Goal: Find specific page/section: Find specific page/section

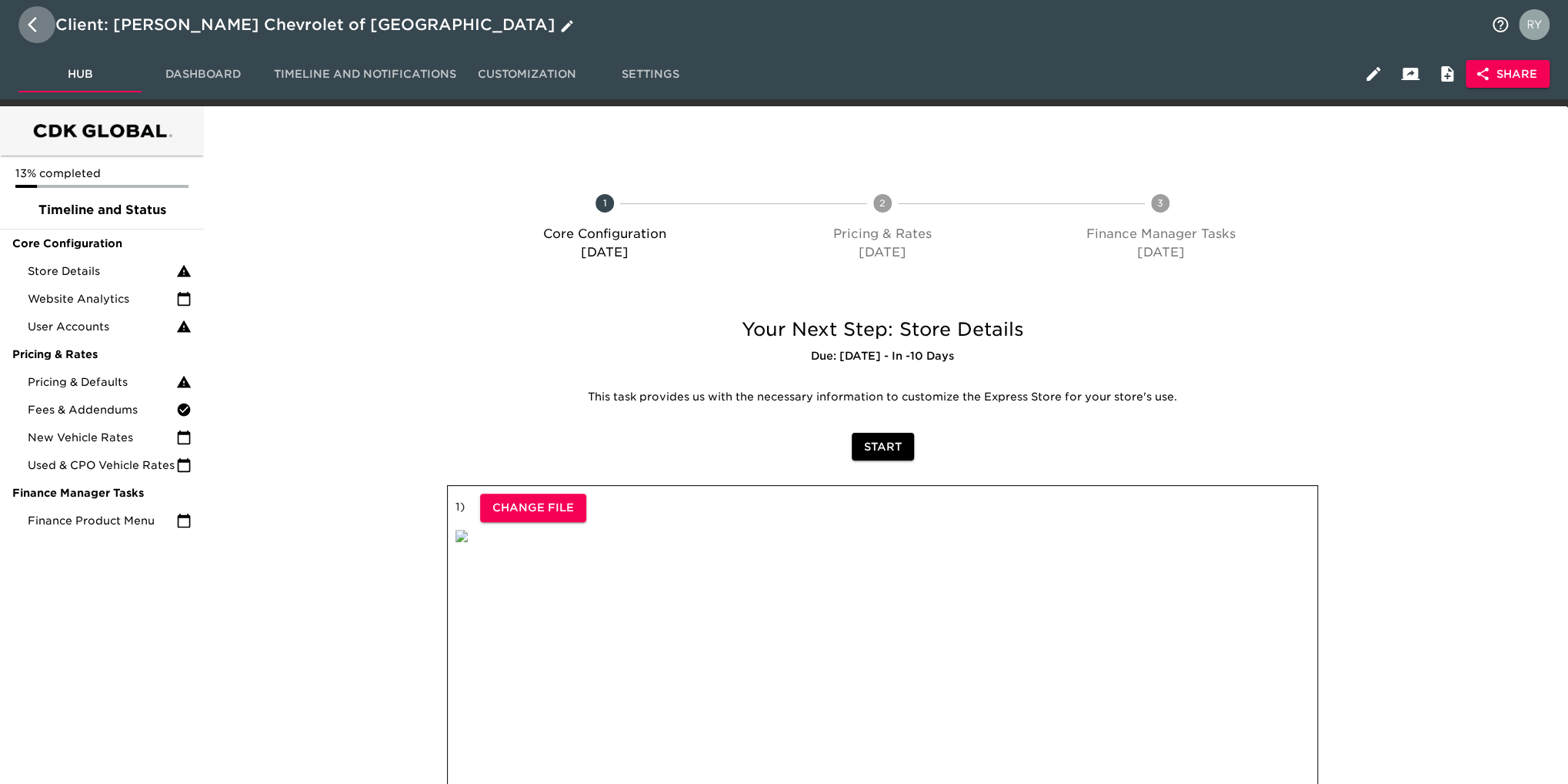
click at [27, 23] on button "button" at bounding box center [37, 24] width 37 height 37
select select "10"
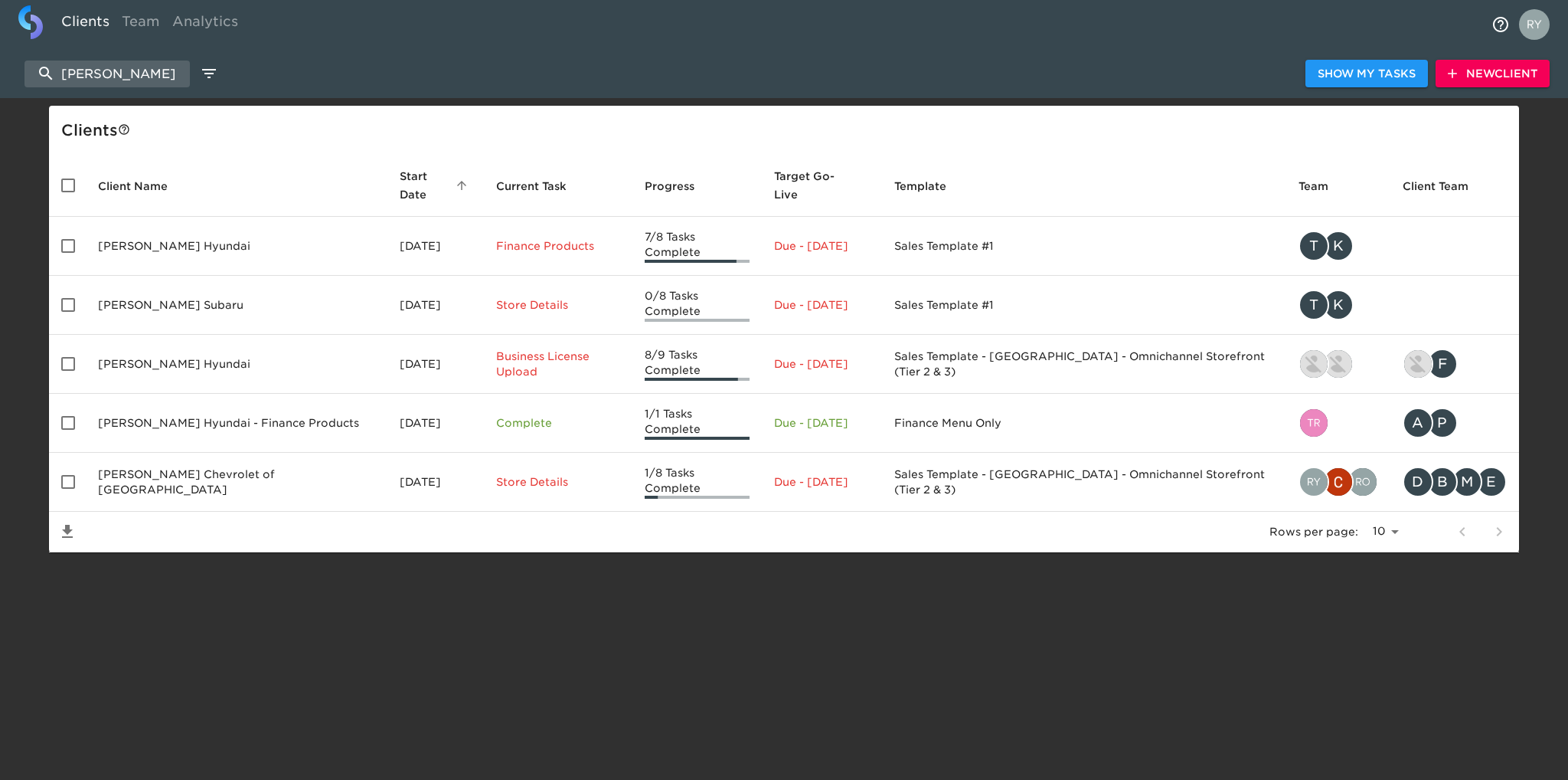
drag, startPoint x: 138, startPoint y: 74, endPoint x: 65, endPoint y: 93, distance: 75.4
click at [65, 93] on div "[PERSON_NAME] Show My Tasks New Client" at bounding box center [784, 74] width 1568 height 49
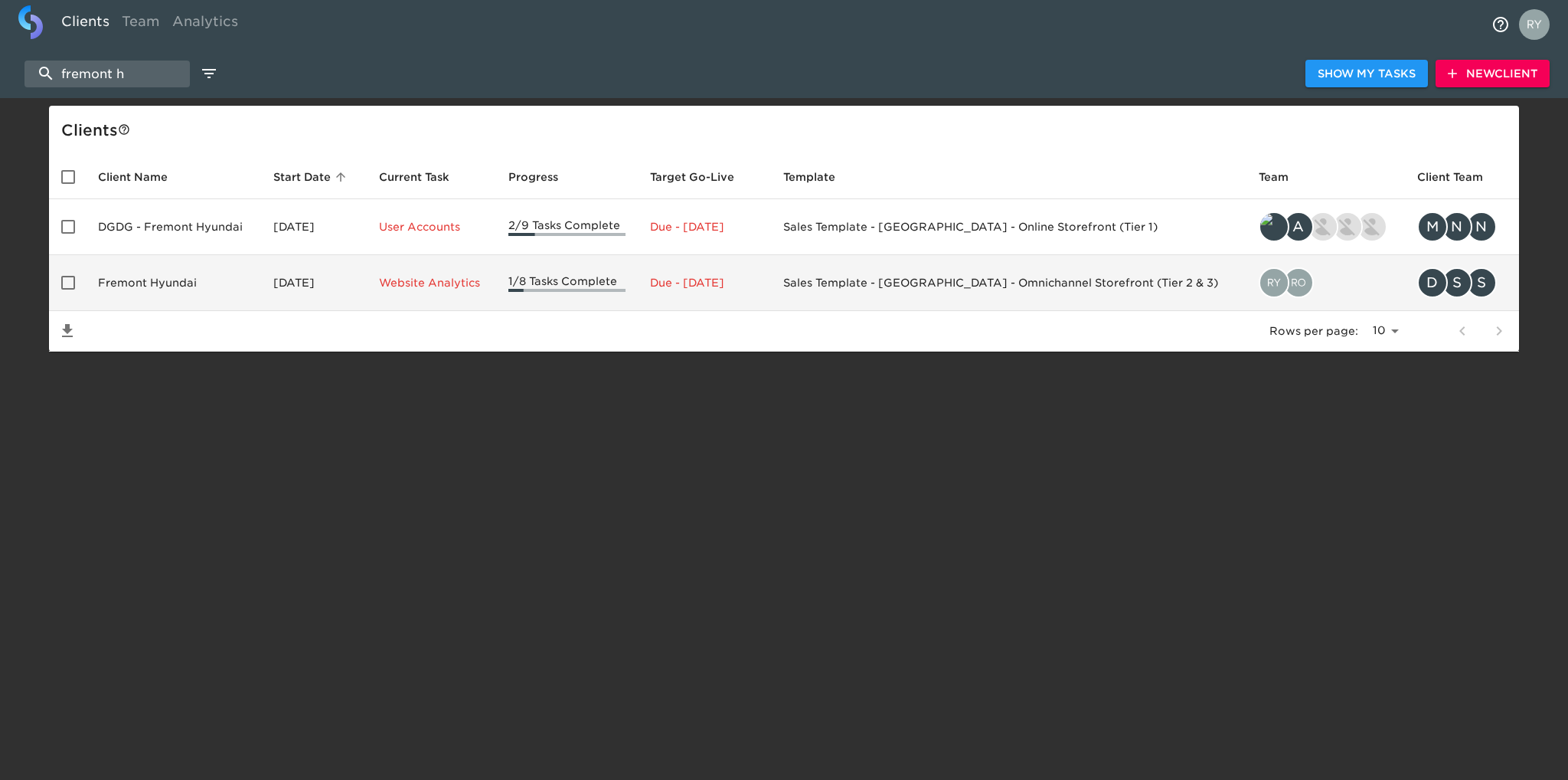
type input "fremont h"
click at [173, 276] on td "Fremont Hyundai" at bounding box center [173, 283] width 175 height 56
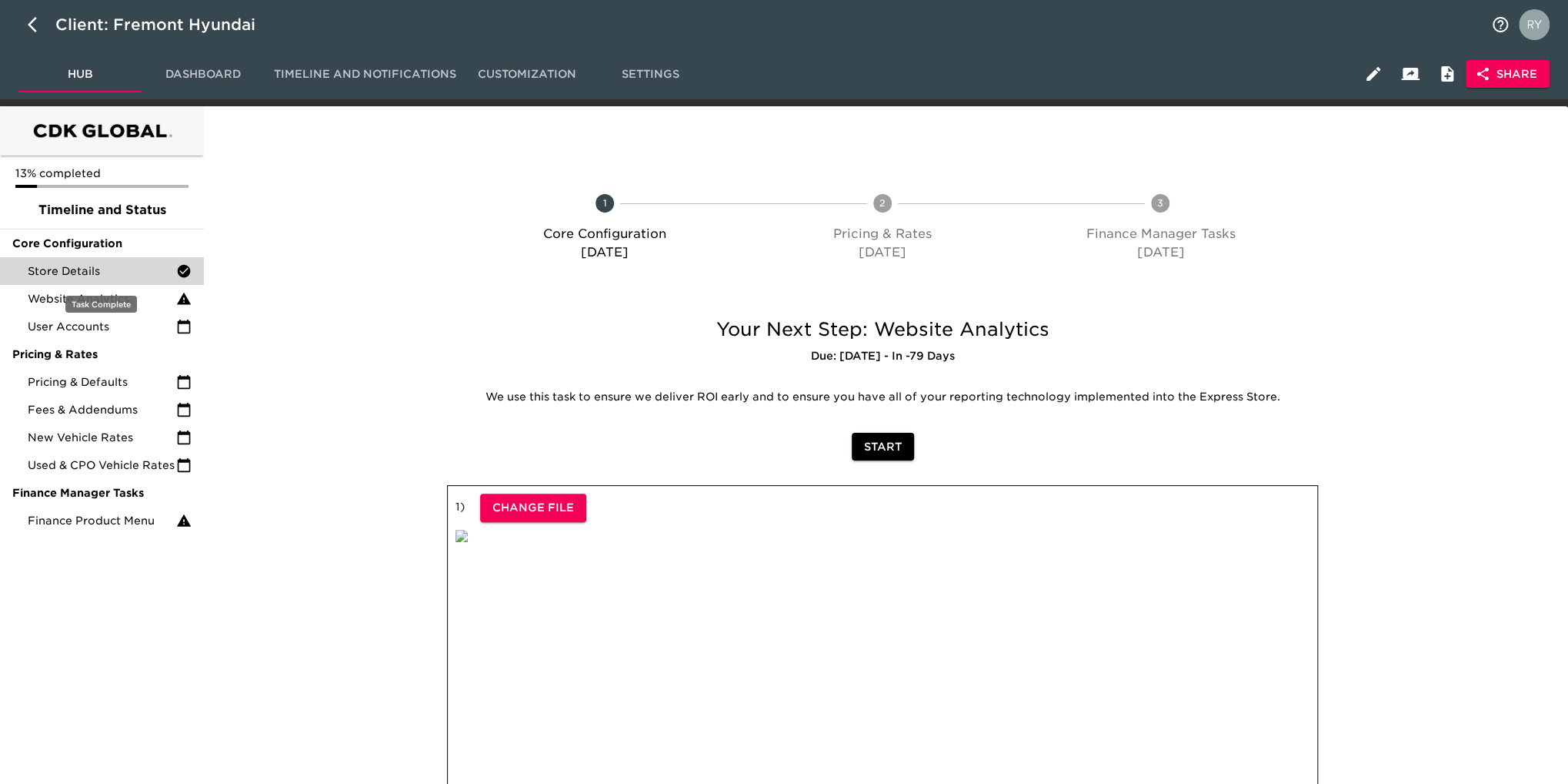
click at [71, 269] on span "Store Details" at bounding box center [102, 271] width 149 height 15
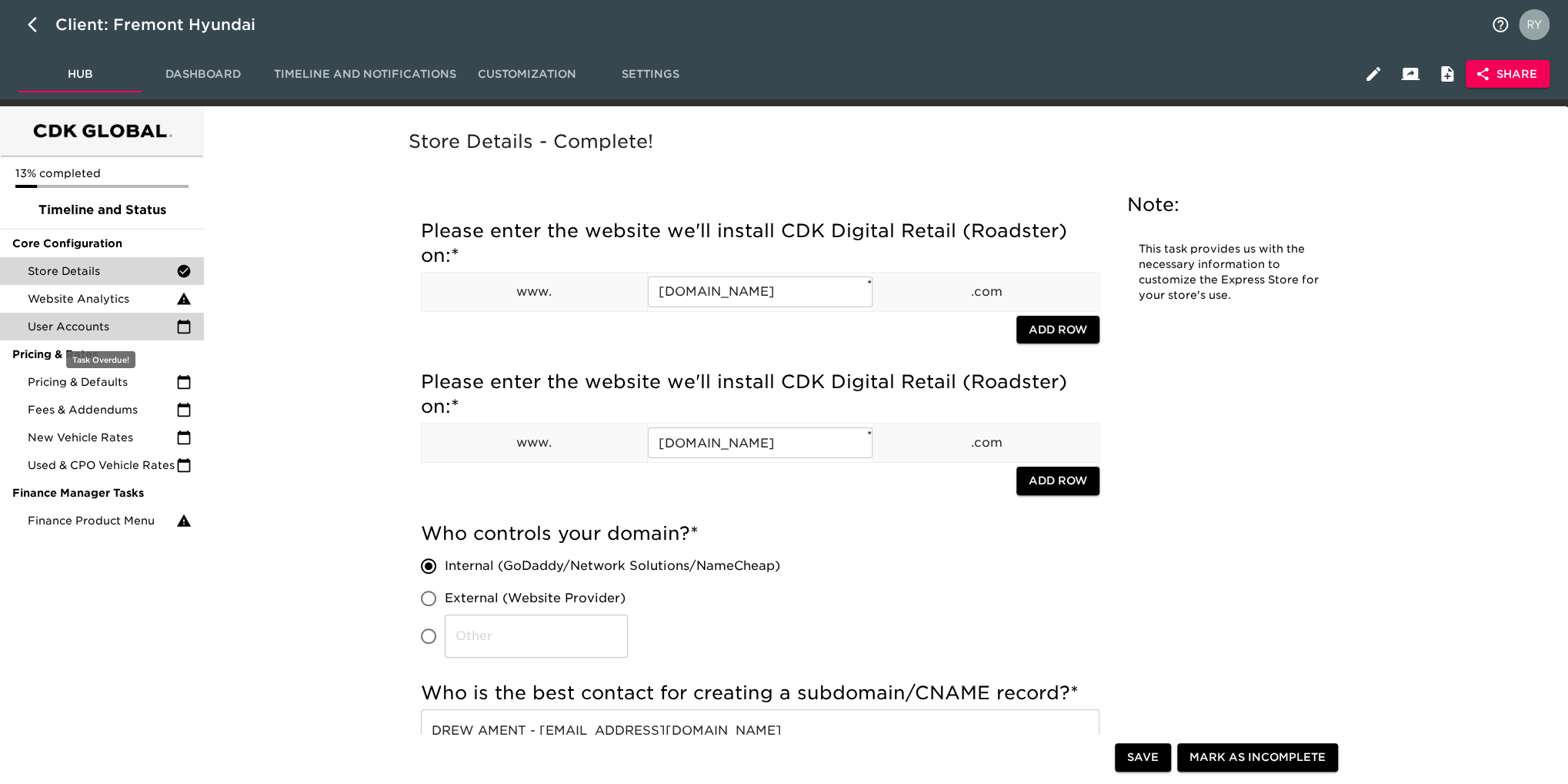
click at [90, 327] on span "User Accounts" at bounding box center [102, 326] width 149 height 15
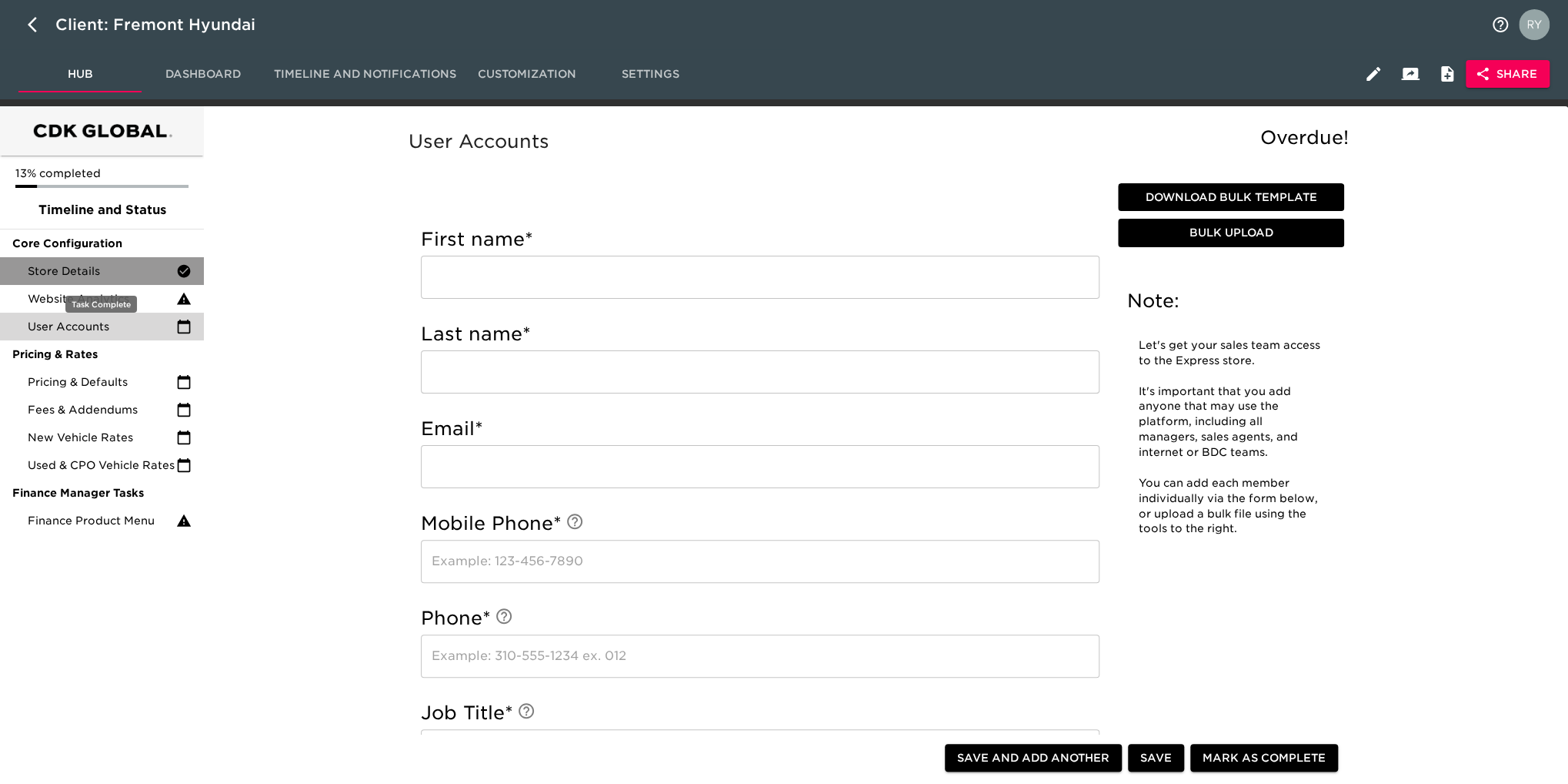
click at [67, 273] on span "Store Details" at bounding box center [102, 271] width 149 height 15
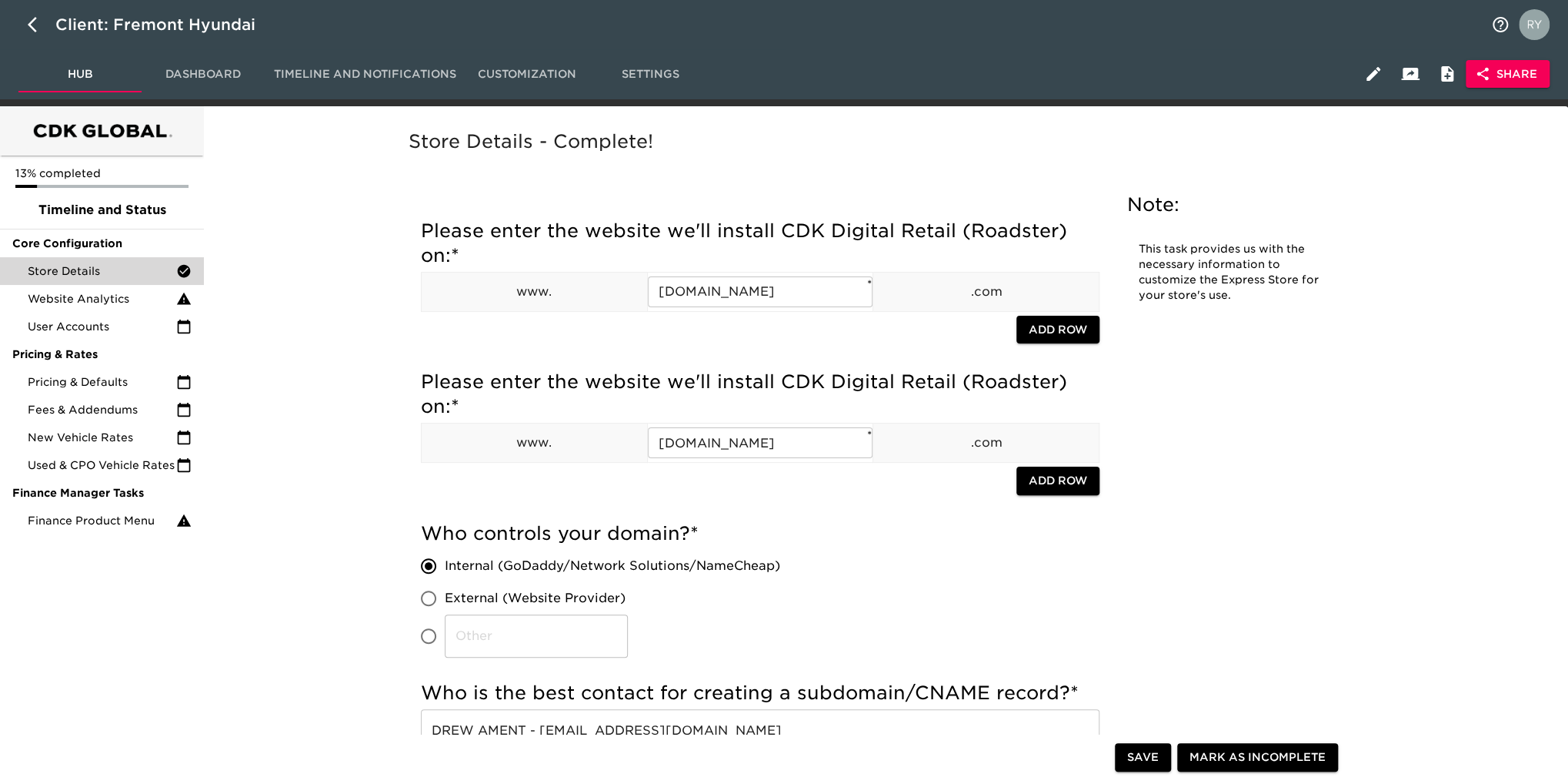
click at [1489, 67] on icon "button" at bounding box center [1483, 74] width 15 height 15
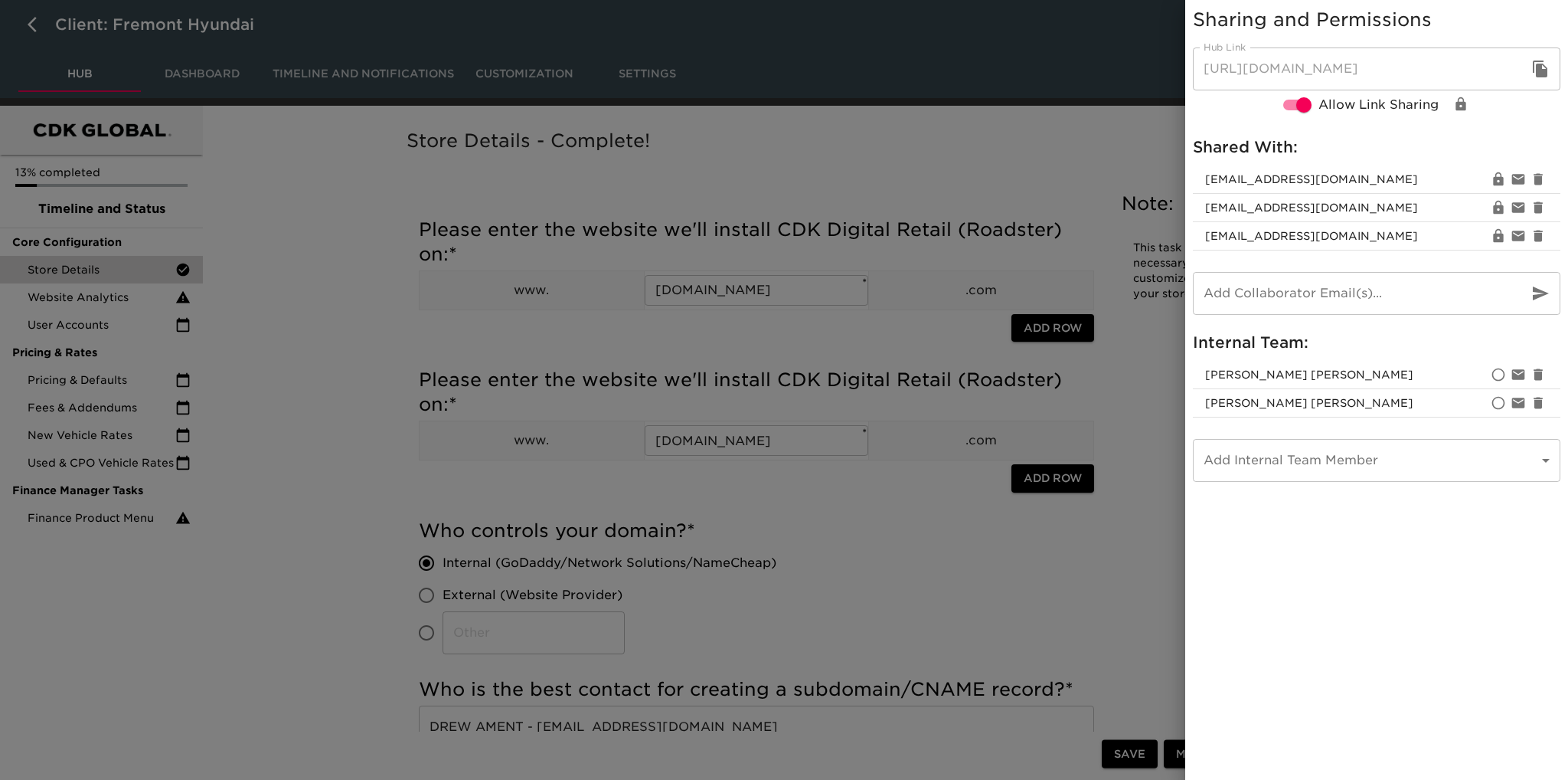
click at [1093, 167] on div at bounding box center [784, 390] width 1568 height 780
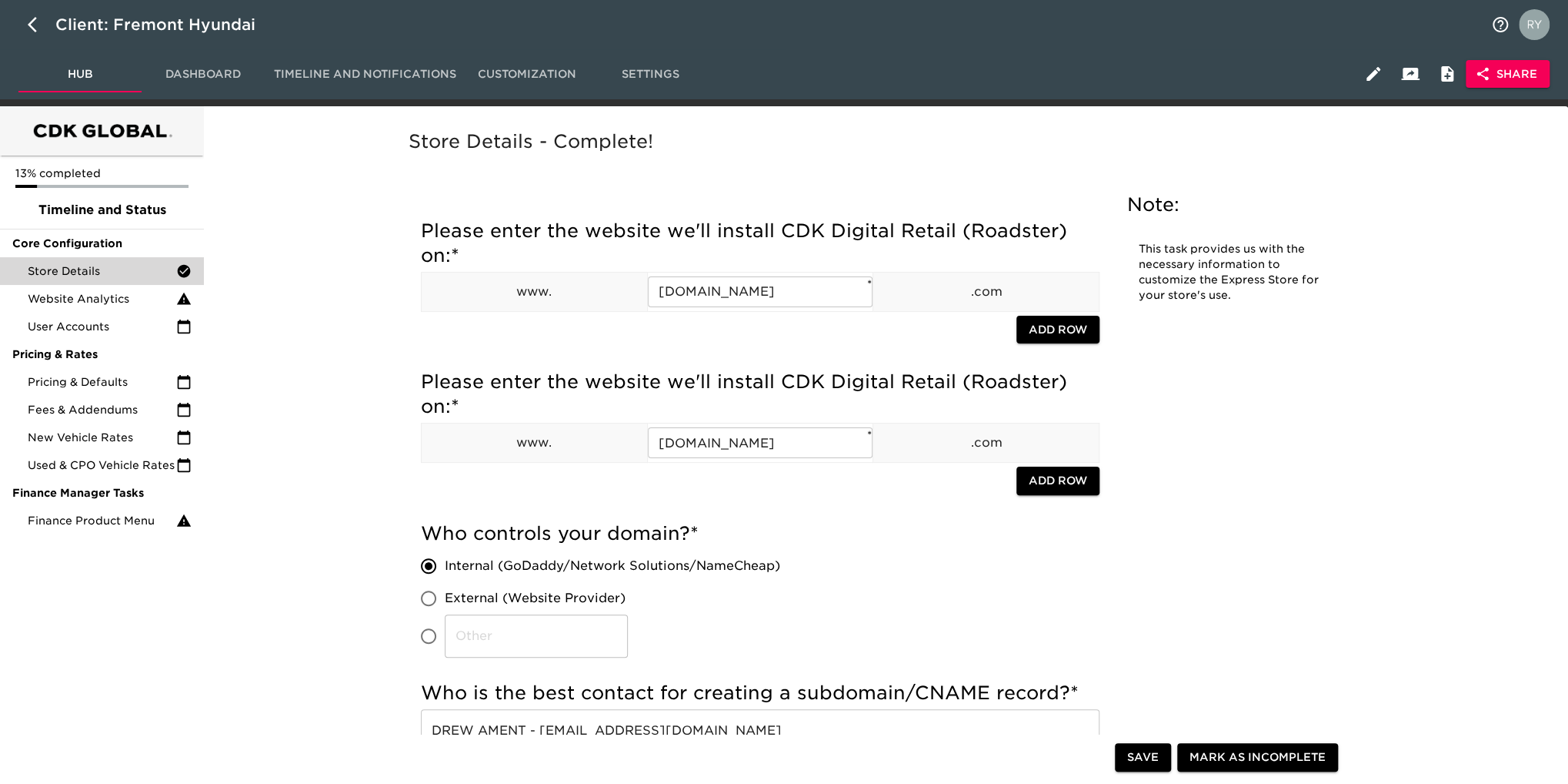
click at [1499, 74] on span "Share" at bounding box center [1507, 74] width 59 height 20
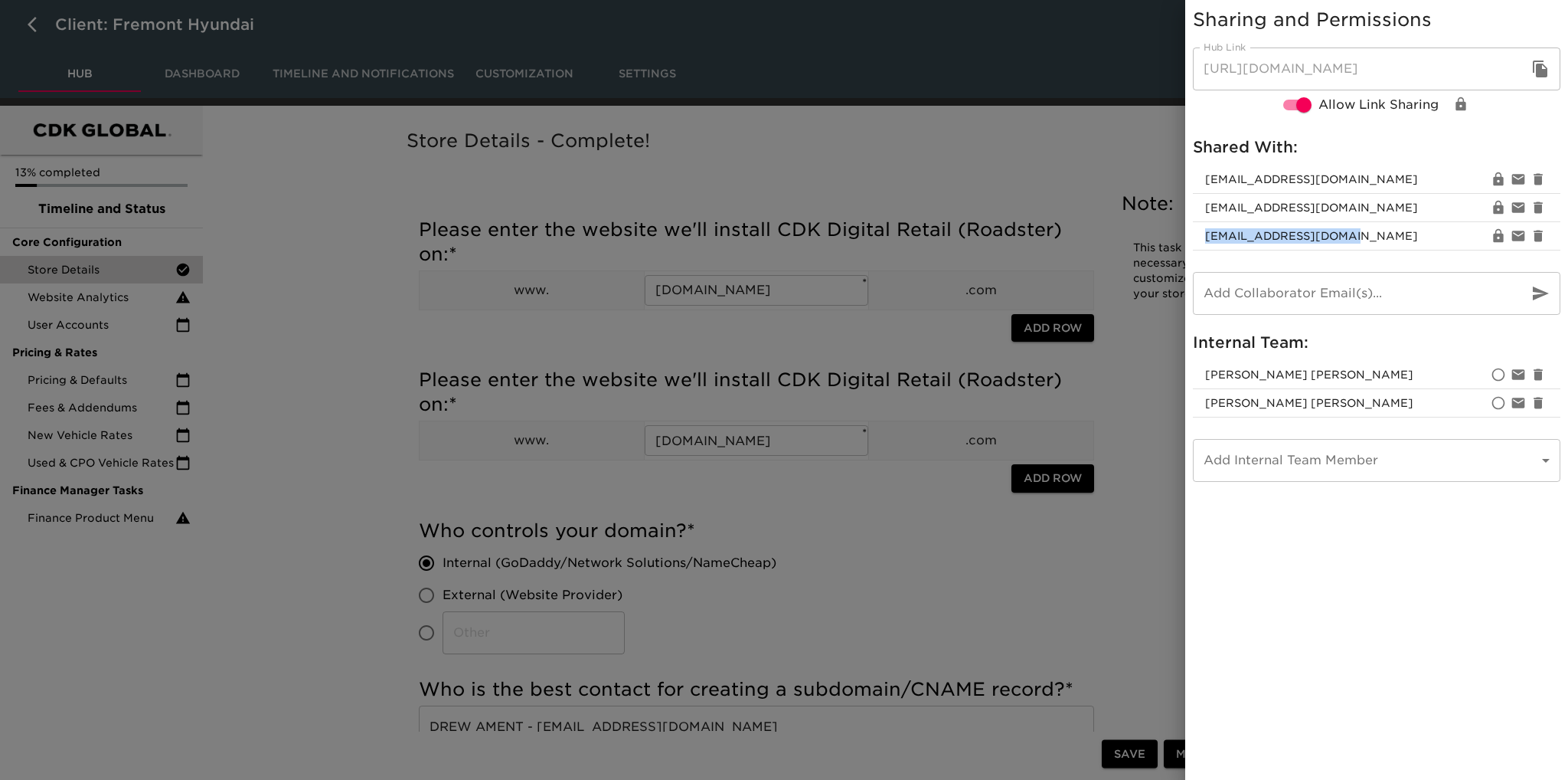
drag, startPoint x: 1344, startPoint y: 237, endPoint x: 1204, endPoint y: 240, distance: 140.0
click at [1205, 240] on span "[EMAIL_ADDRESS][DOMAIN_NAME]" at bounding box center [1347, 236] width 284 height 15
copy span "[EMAIL_ADDRESS][DOMAIN_NAME]"
drag, startPoint x: 1373, startPoint y: 212, endPoint x: 1206, endPoint y: 217, distance: 167.1
click at [1206, 217] on li "[EMAIL_ADDRESS][DOMAIN_NAME]" at bounding box center [1377, 207] width 368 height 28
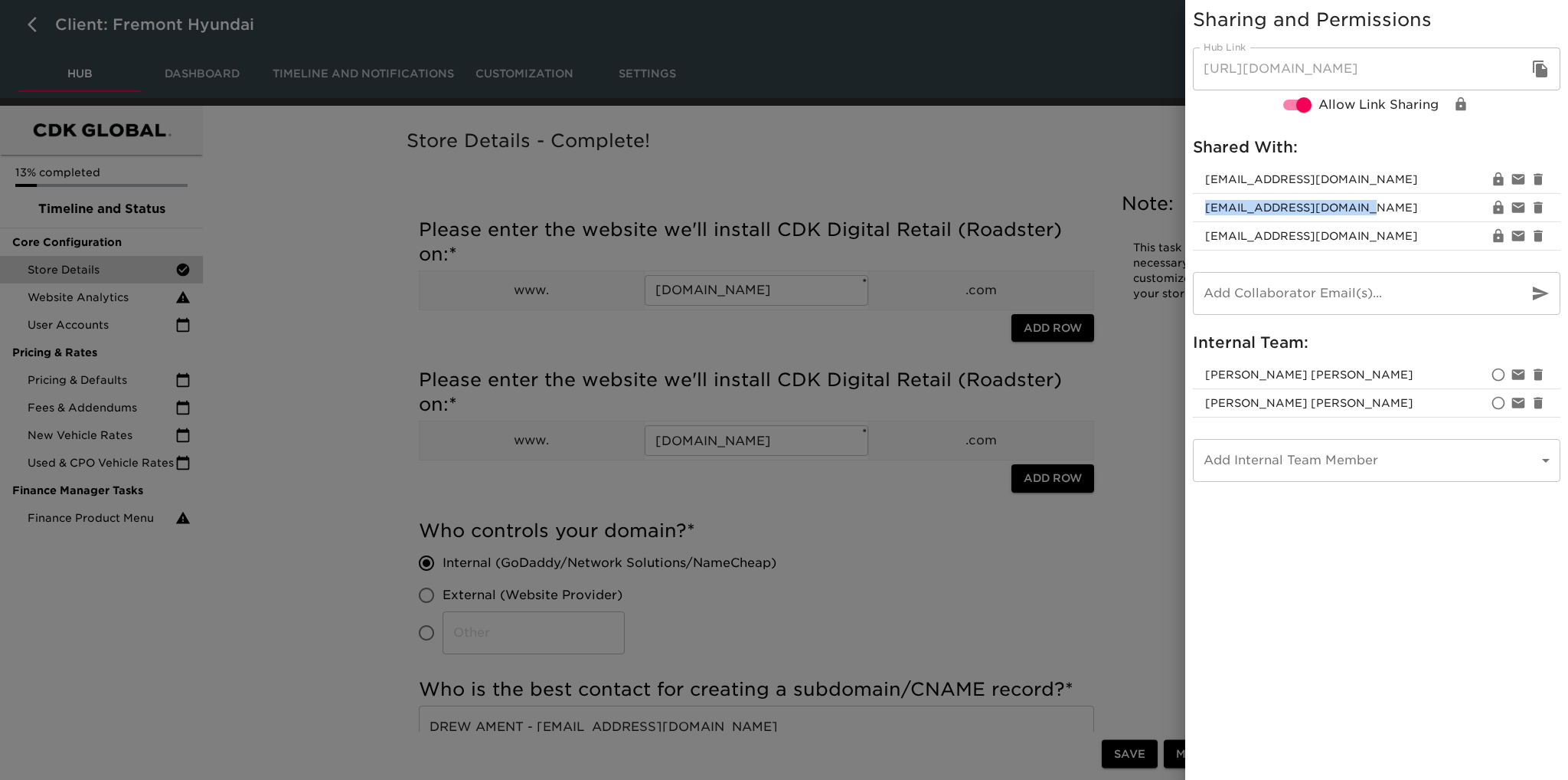
copy span "[EMAIL_ADDRESS][DOMAIN_NAME]"
click at [1012, 133] on div at bounding box center [784, 390] width 1568 height 780
